Goal: Task Accomplishment & Management: Manage account settings

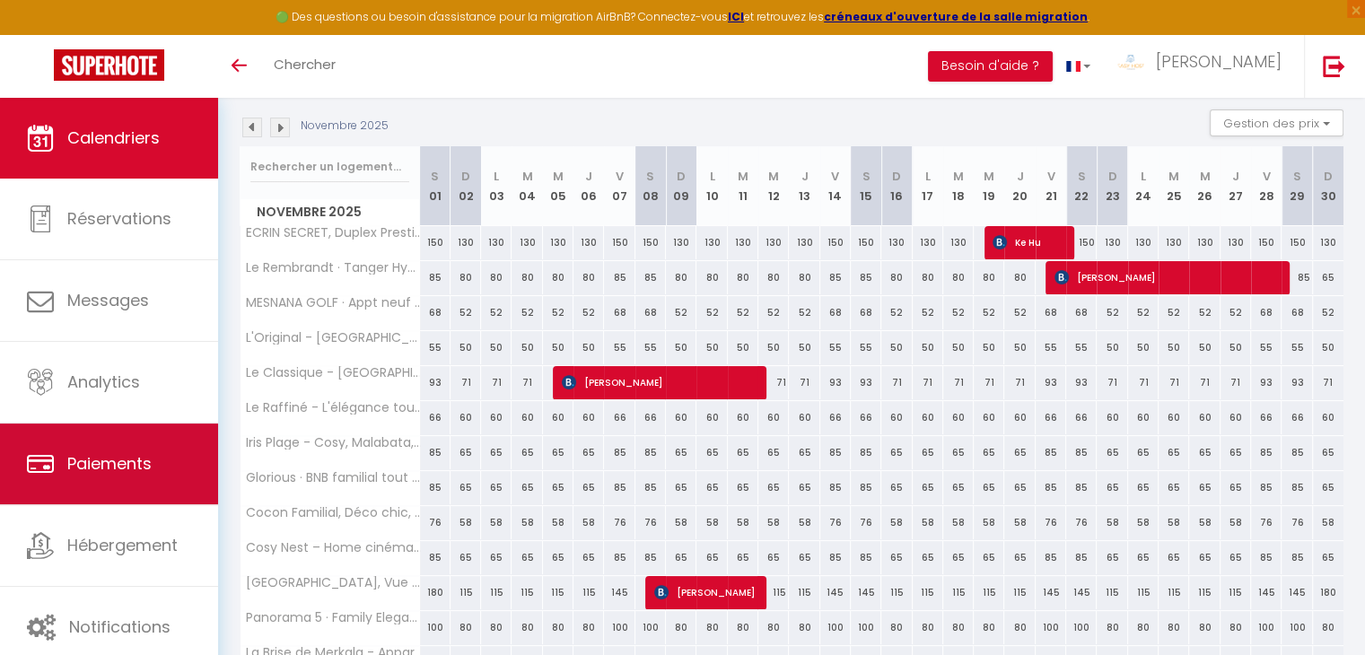
scroll to position [183, 0]
click at [125, 439] on link "Paiements" at bounding box center [109, 463] width 218 height 81
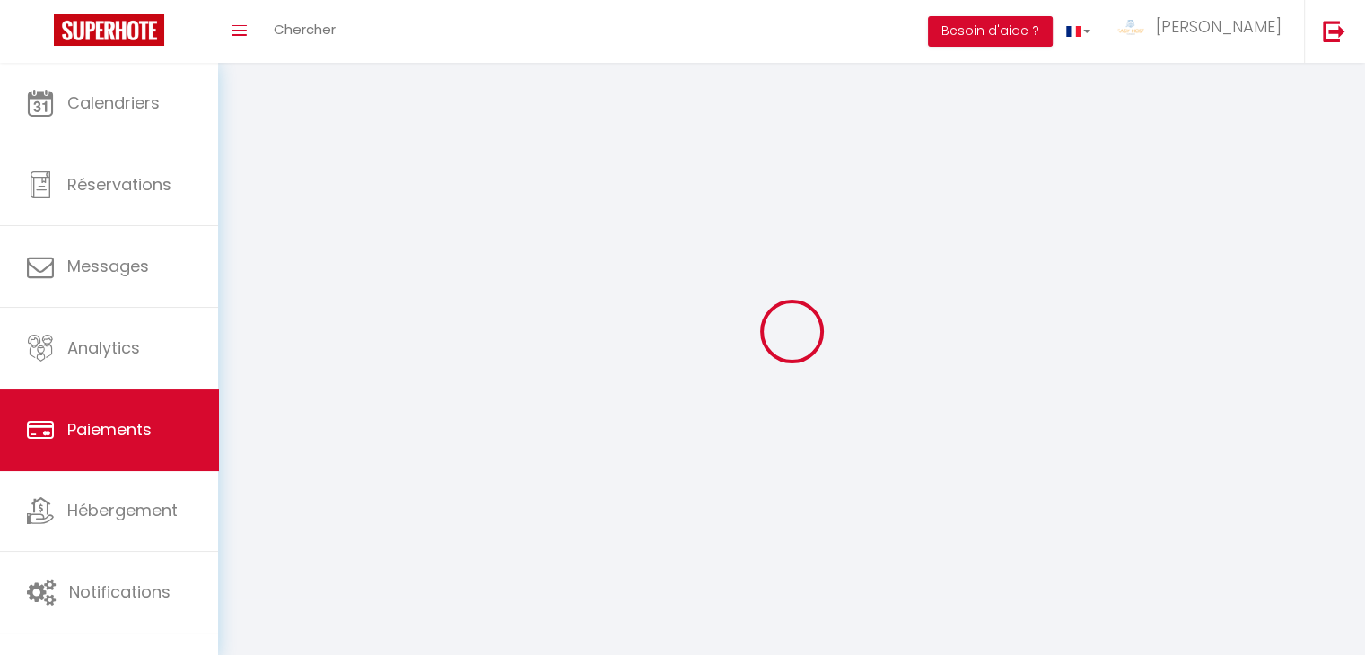
select select "2"
select select "0"
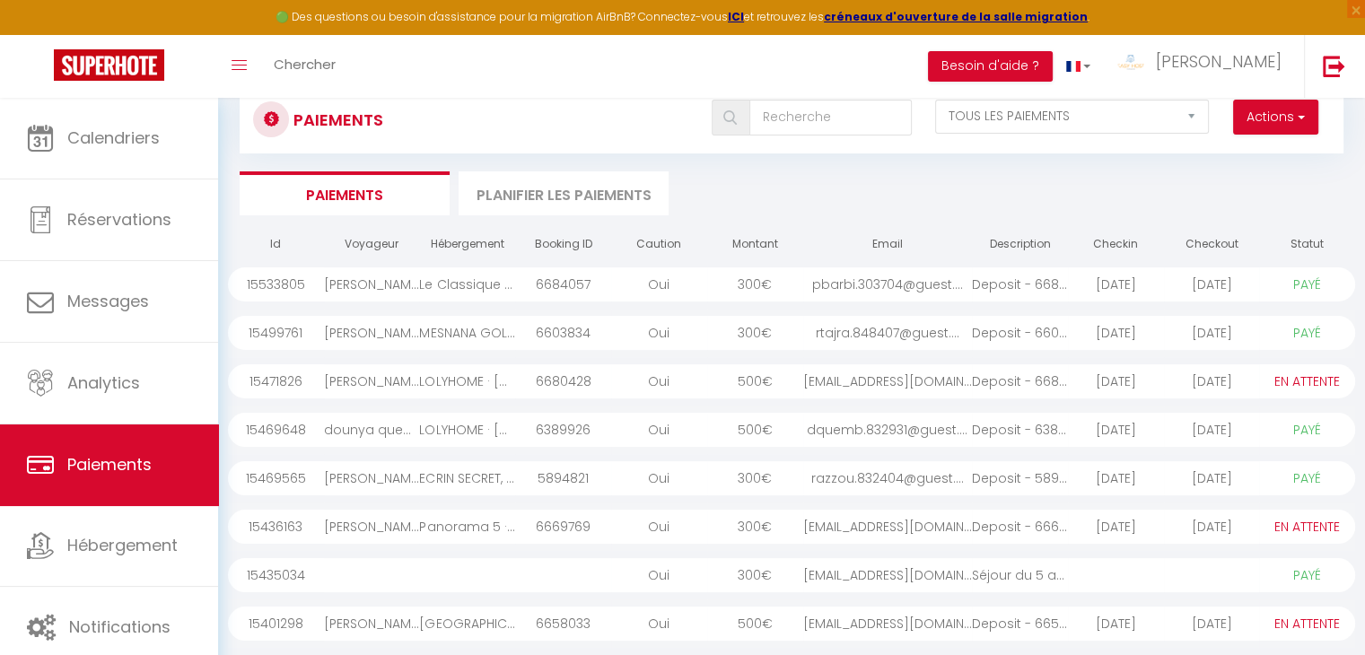
scroll to position [57, 0]
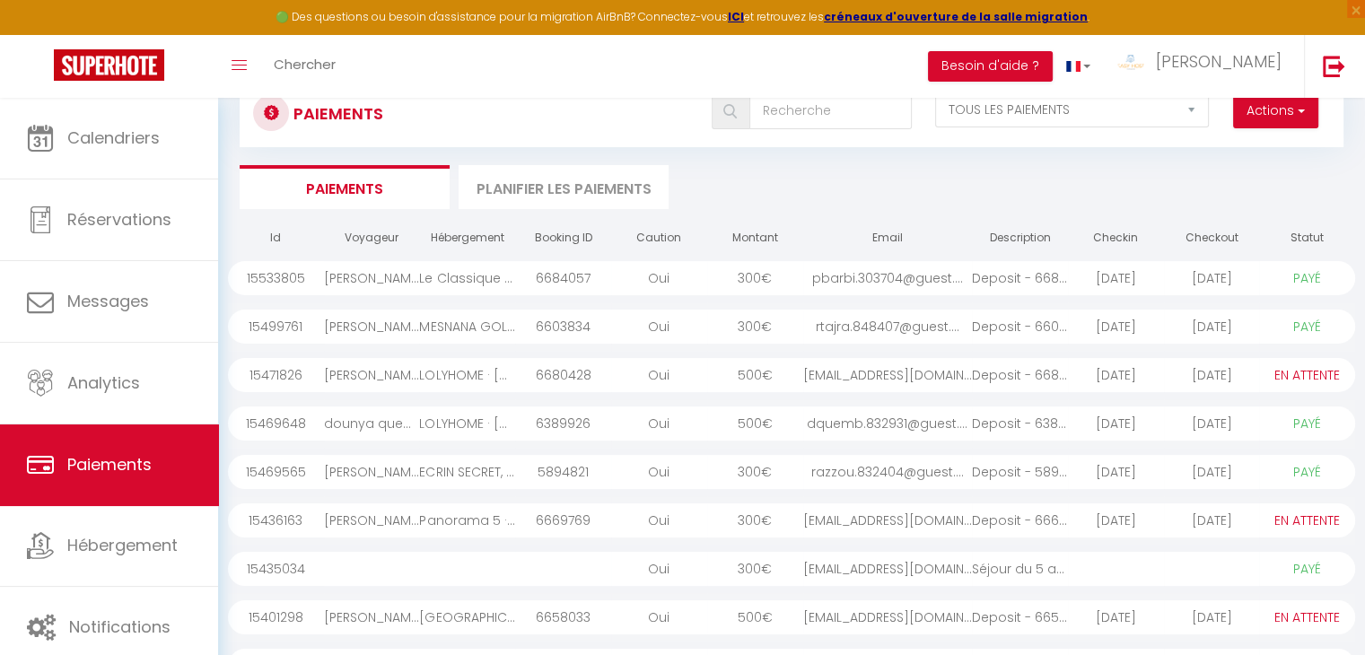
click at [862, 529] on div "[EMAIL_ADDRESS][DOMAIN_NAME]" at bounding box center [887, 520] width 169 height 34
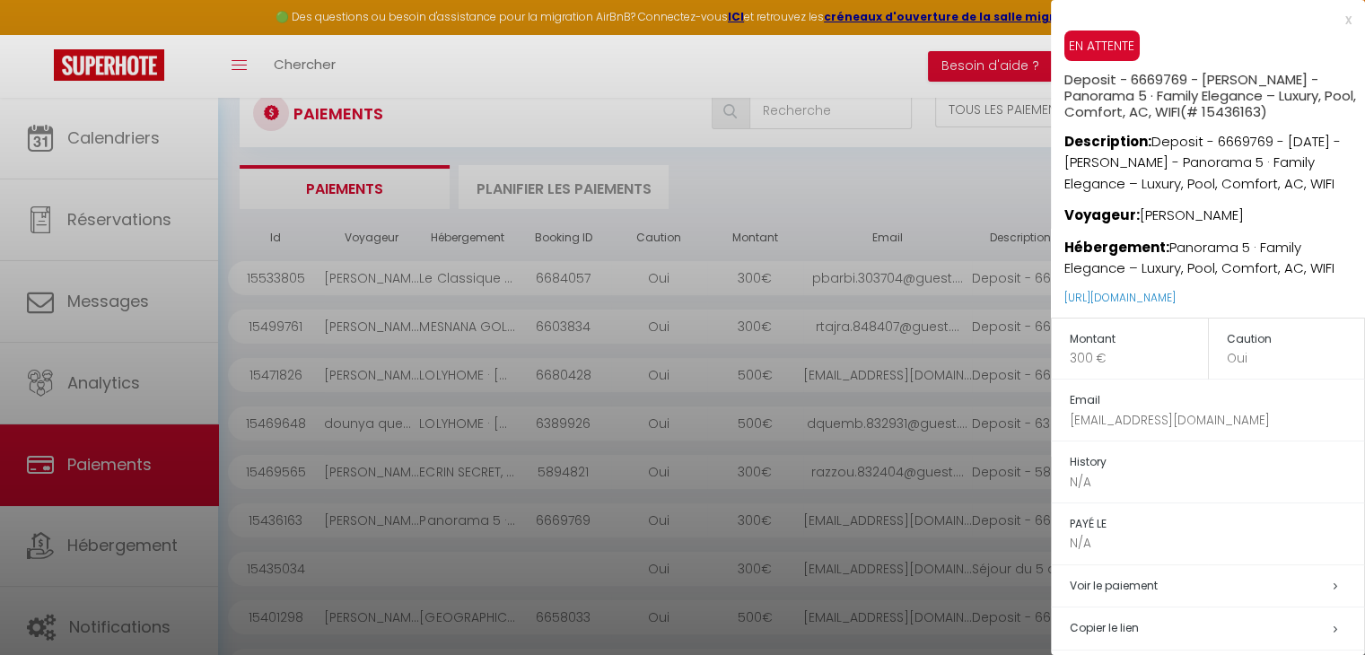
scroll to position [143, 0]
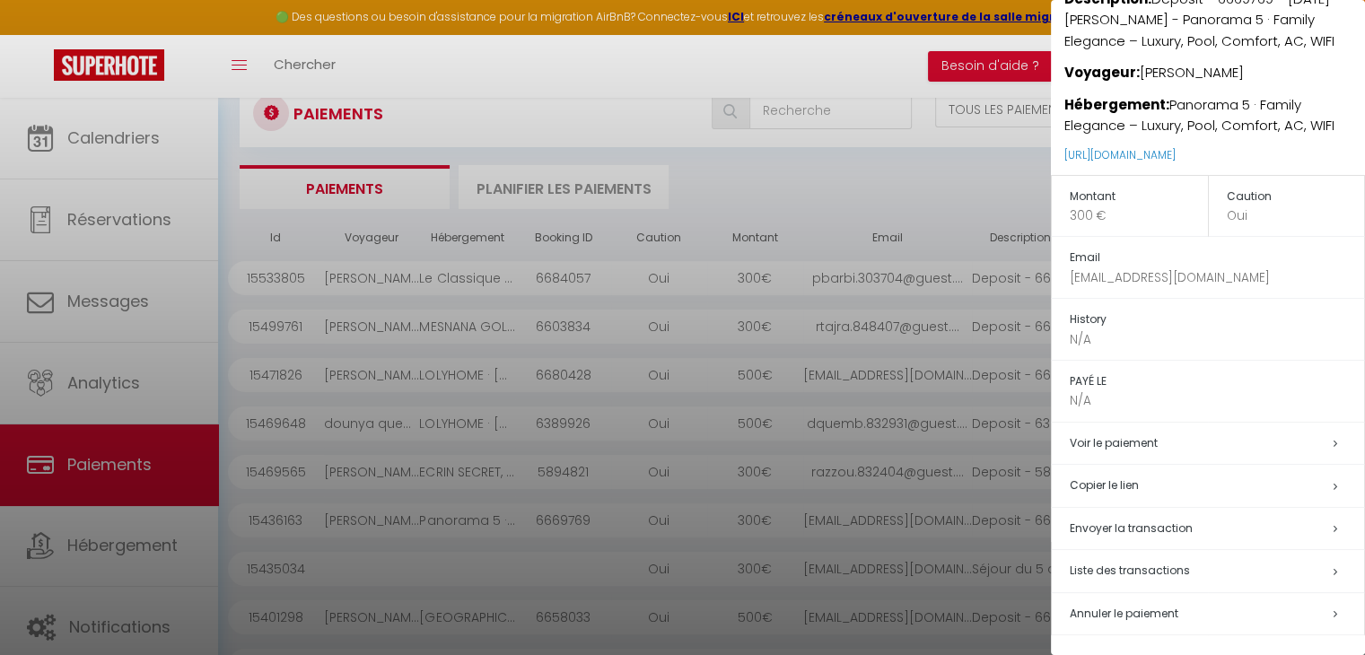
click at [807, 210] on div at bounding box center [682, 327] width 1365 height 655
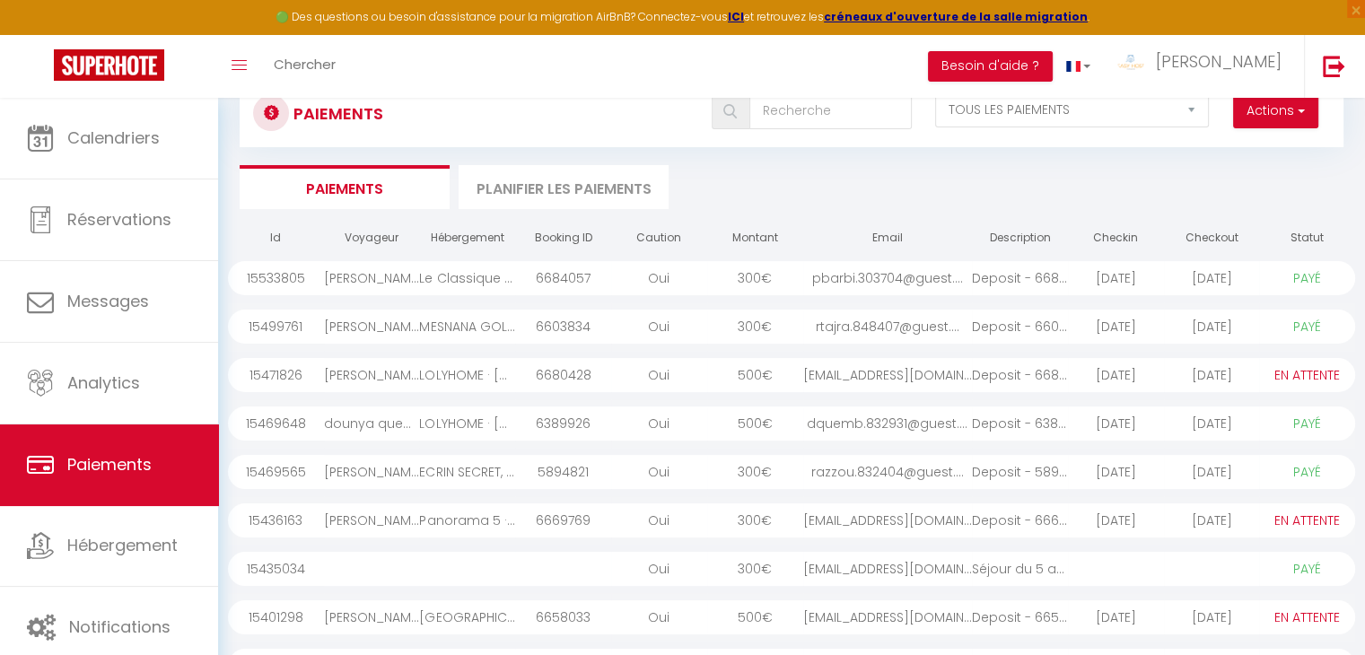
click at [439, 522] on div "Panorama 5 · Family Elegance – Luxury, Pool, Comfort, AC, WIFI" at bounding box center [467, 520] width 96 height 34
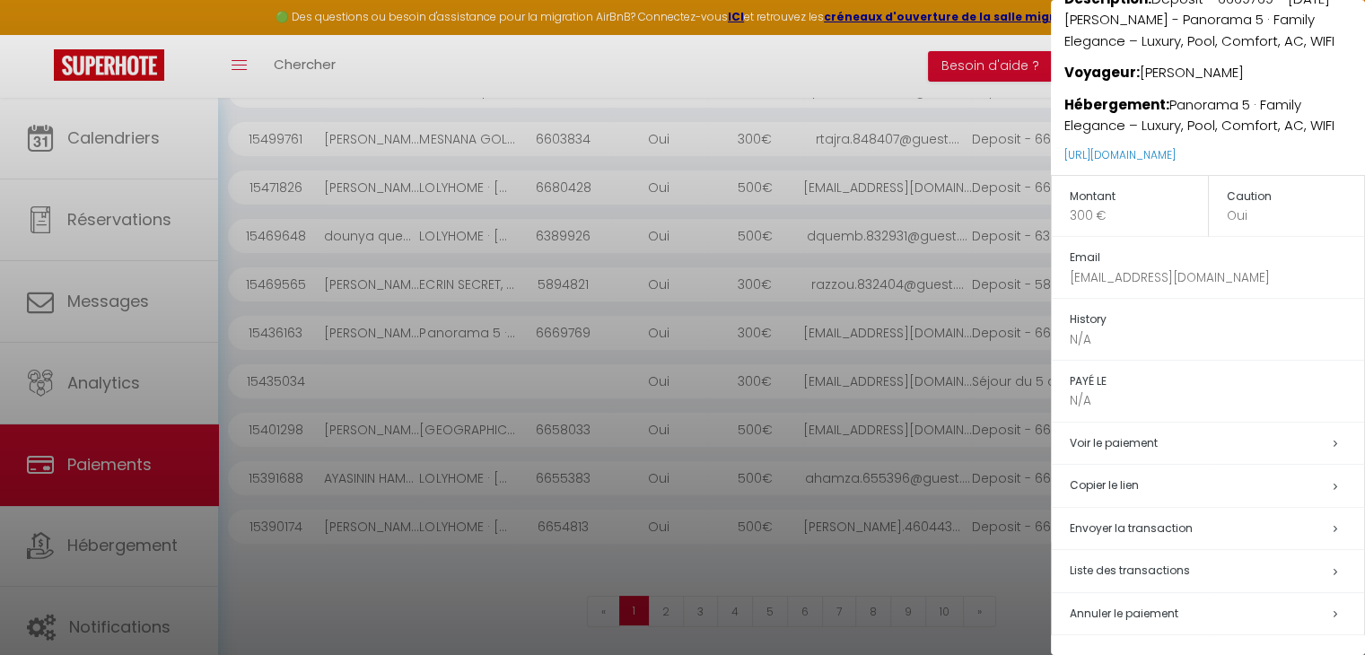
scroll to position [0, 0]
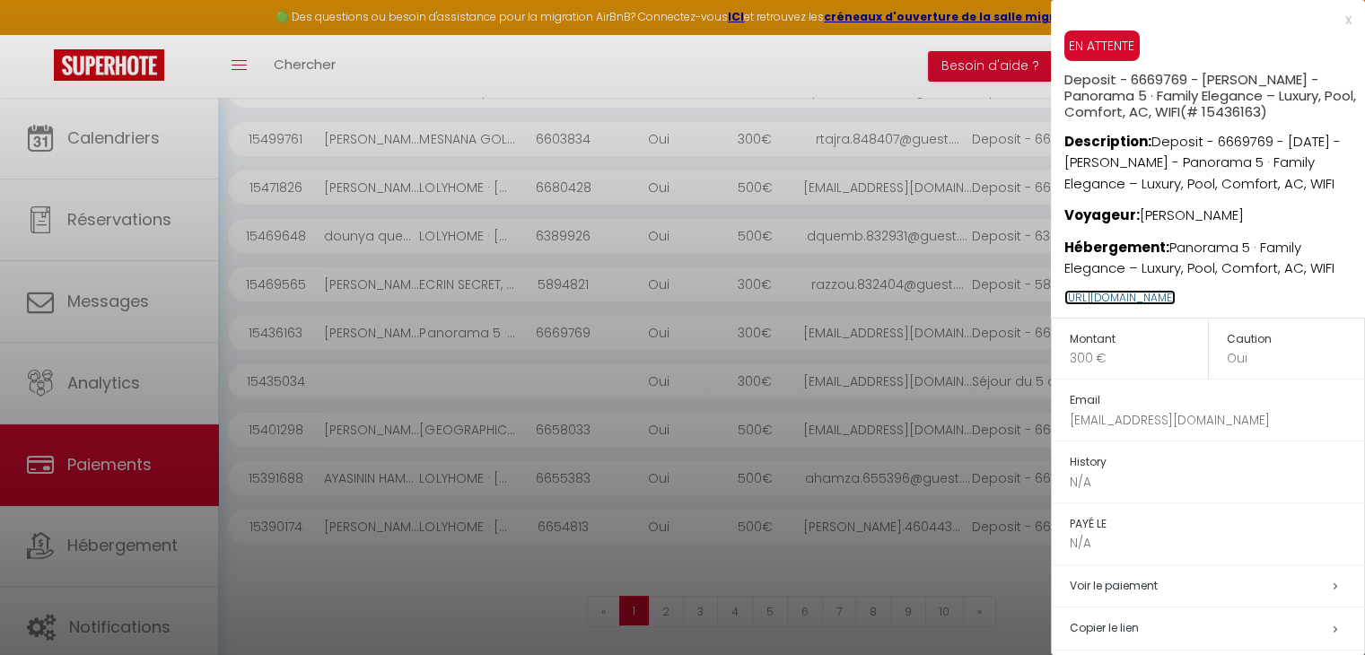
click at [1119, 300] on link "[URL][DOMAIN_NAME]" at bounding box center [1119, 297] width 111 height 15
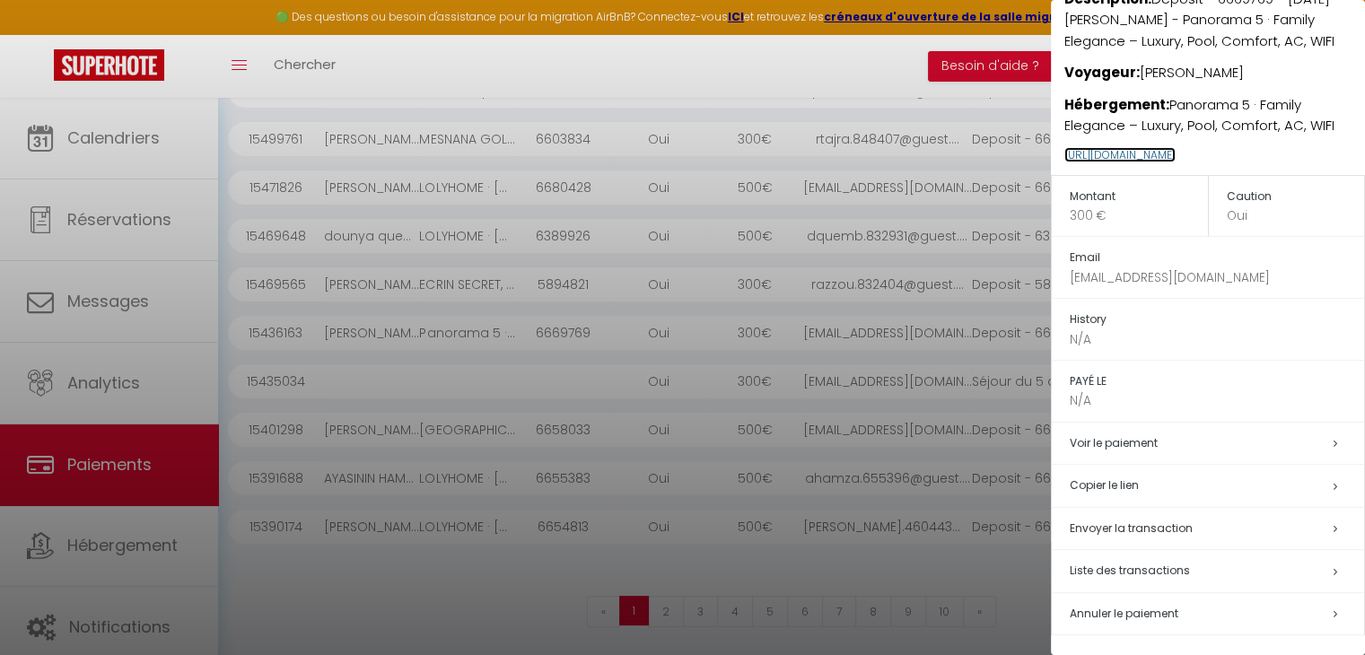
scroll to position [142, 0]
click at [816, 455] on div at bounding box center [682, 327] width 1365 height 655
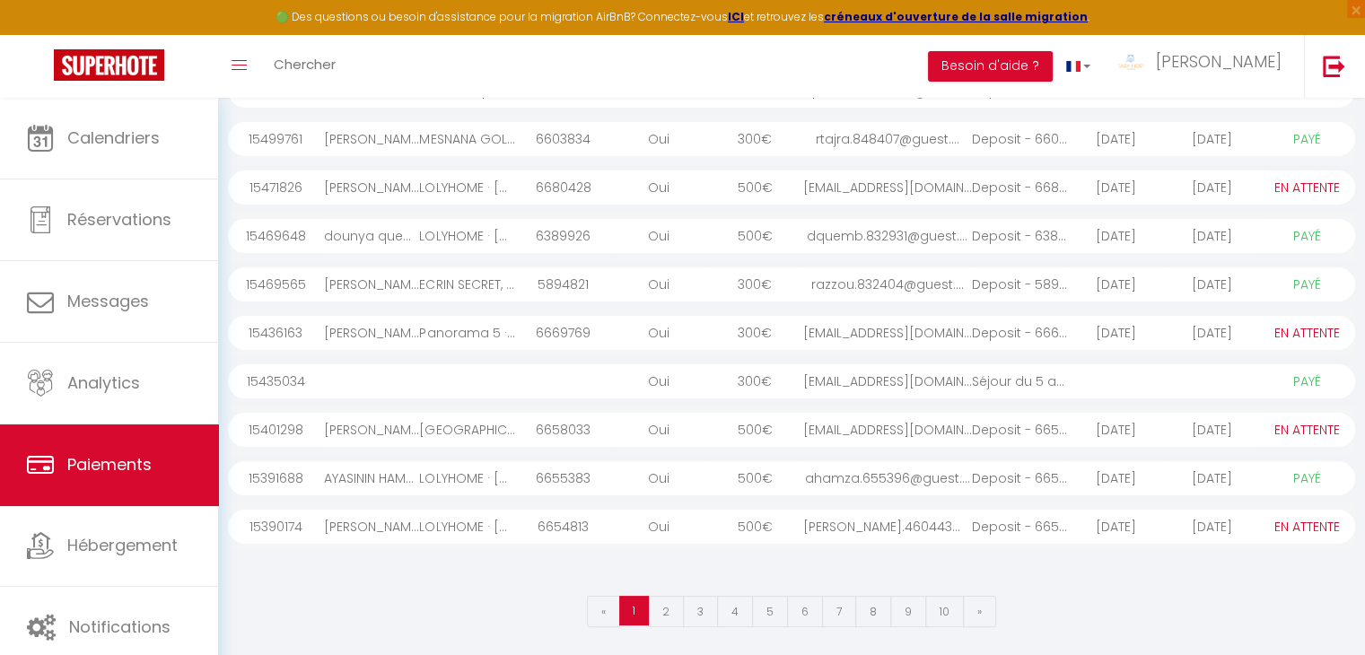
scroll to position [0, 0]
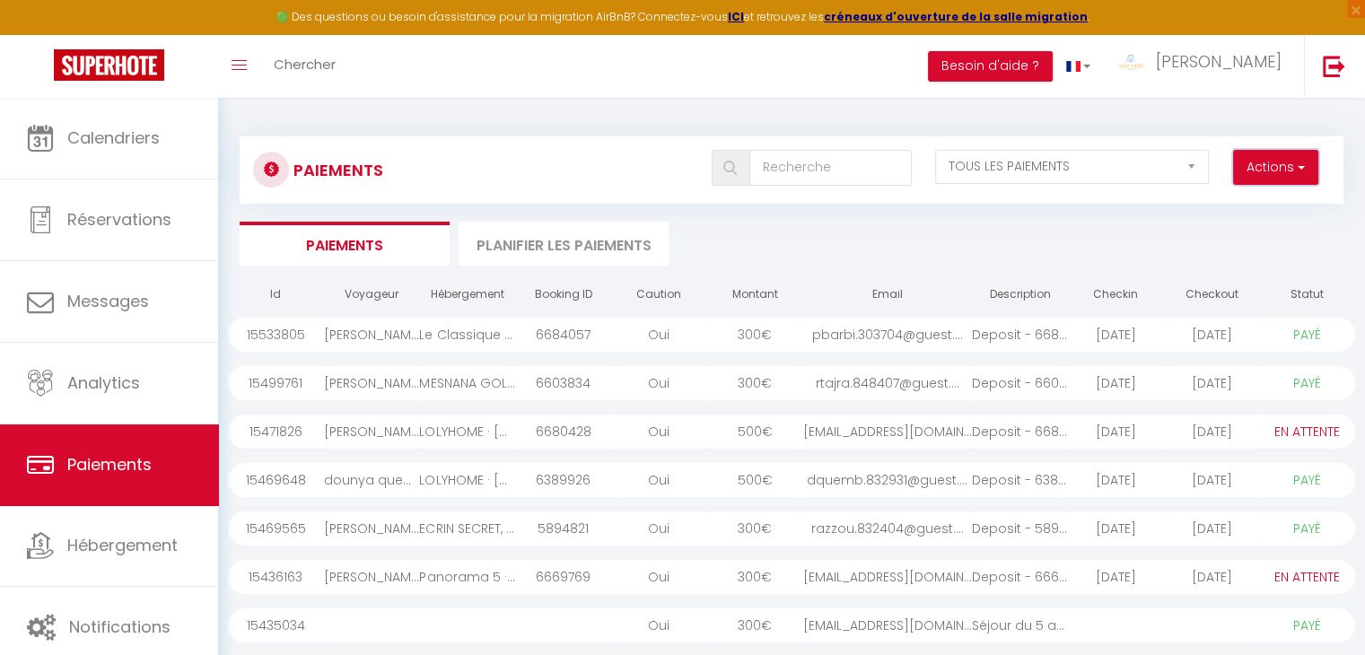
click at [1285, 170] on button "Actions" at bounding box center [1275, 168] width 85 height 36
click at [887, 292] on th "Email" at bounding box center [887, 294] width 169 height 31
click at [384, 568] on div "[PERSON_NAME]" at bounding box center [372, 577] width 96 height 34
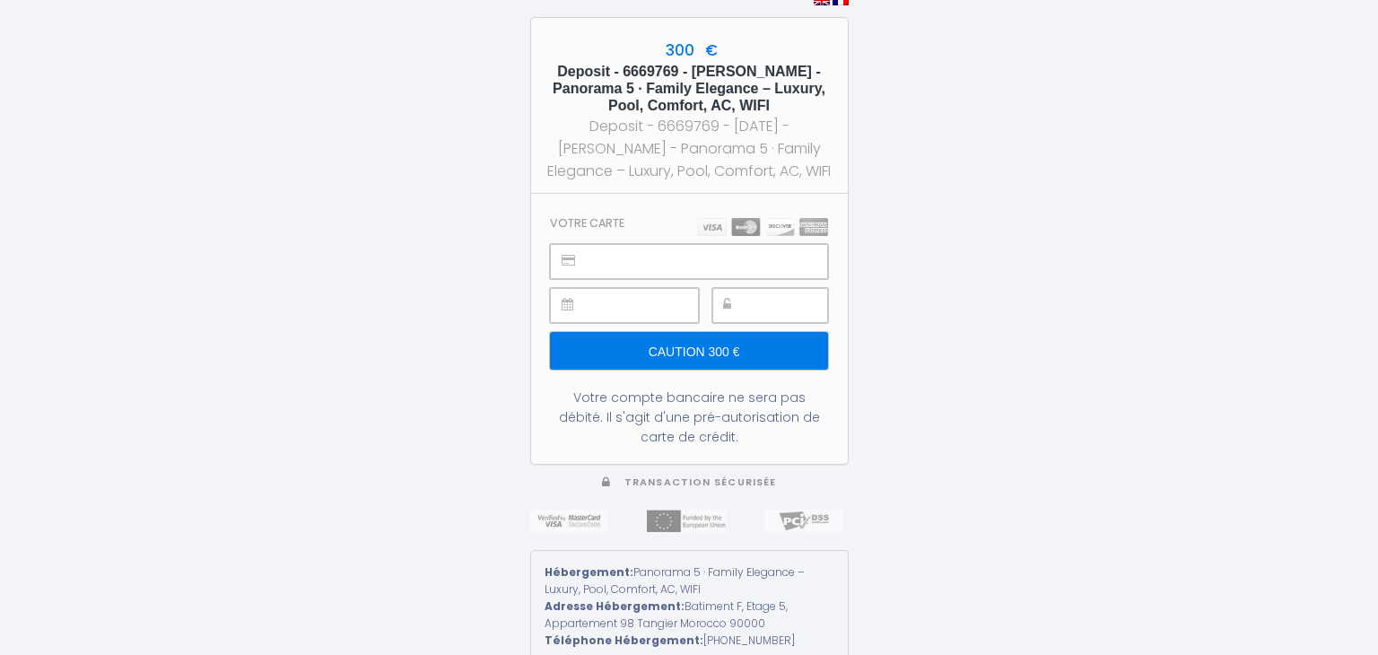
type input "Caution 300 €"
